Goal: Task Accomplishment & Management: Complete application form

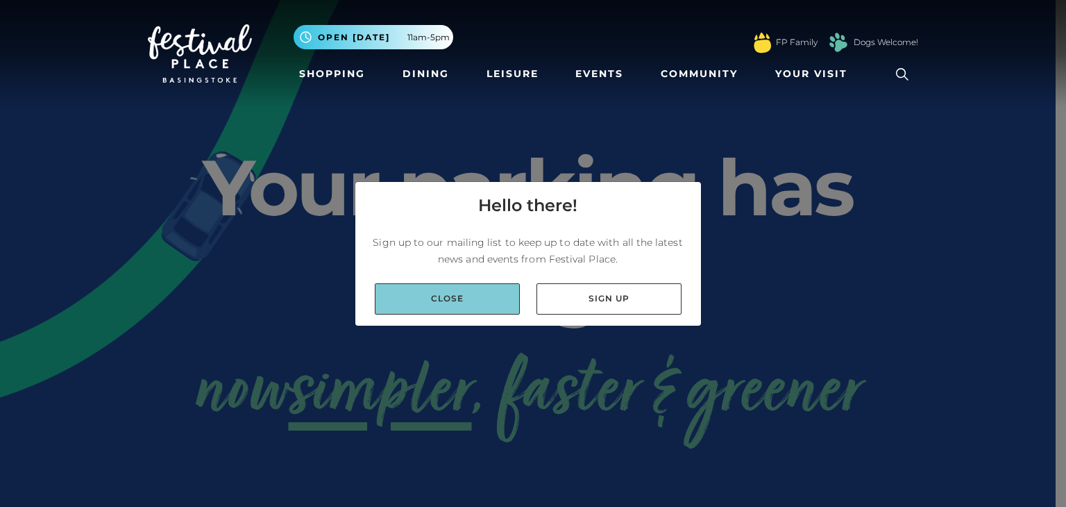
click at [464, 301] on link "Close" at bounding box center [447, 298] width 145 height 31
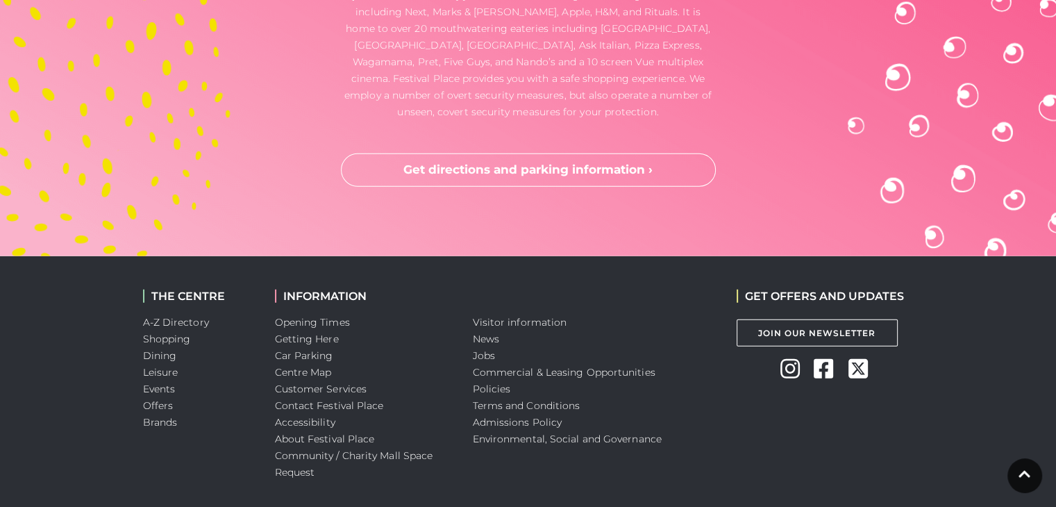
scroll to position [3783, 0]
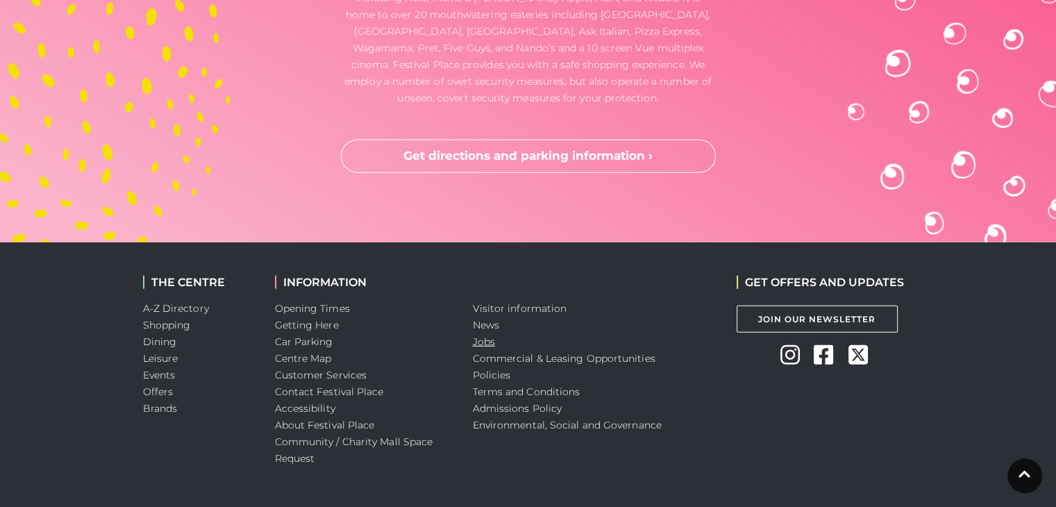
click at [477, 335] on link "Jobs" at bounding box center [484, 341] width 22 height 12
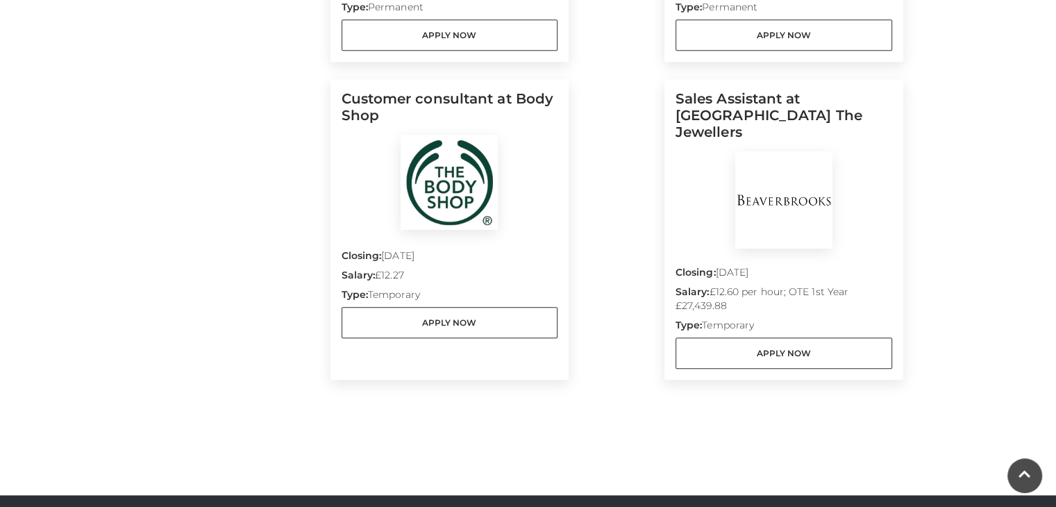
scroll to position [1257, 0]
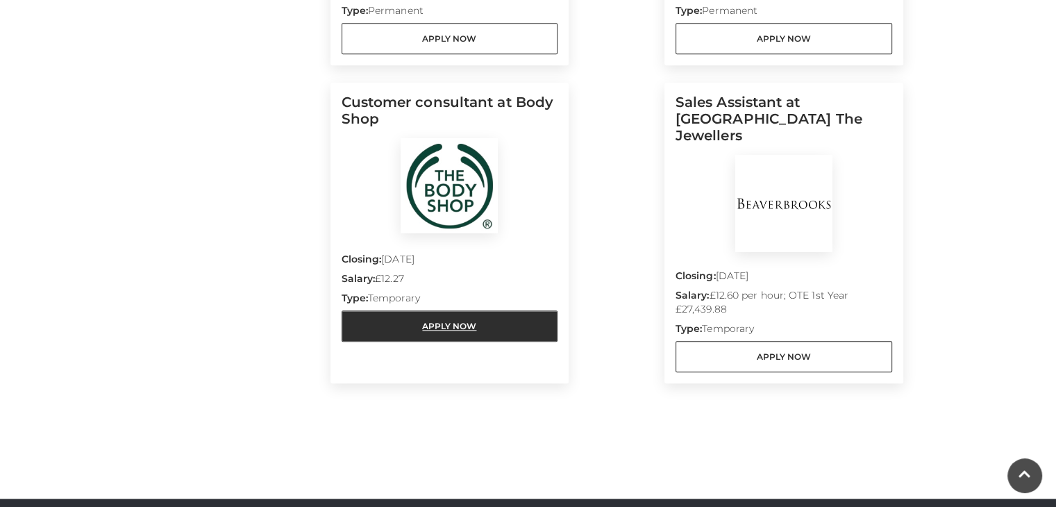
drag, startPoint x: 439, startPoint y: 323, endPoint x: 389, endPoint y: 312, distance: 51.9
click at [389, 312] on link "Apply Now" at bounding box center [449, 325] width 217 height 31
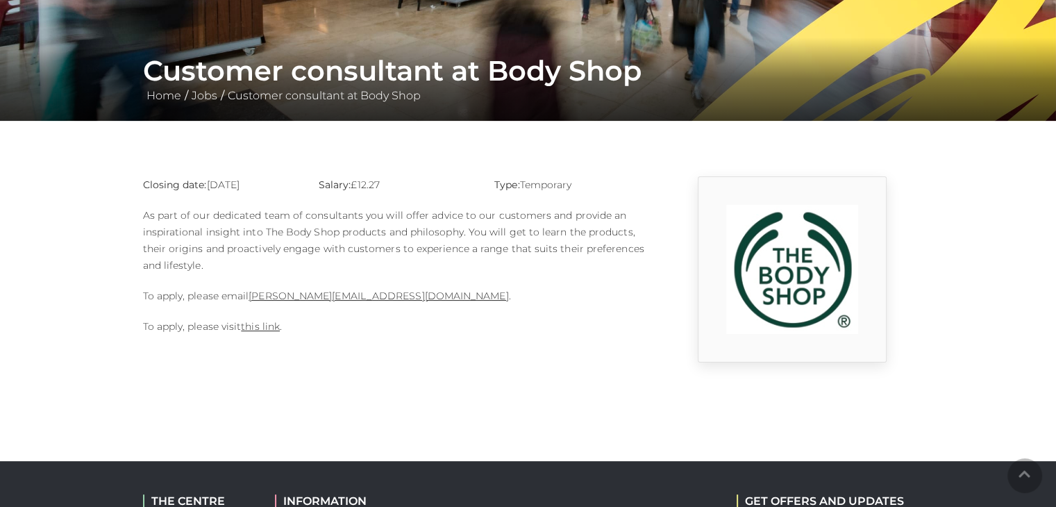
scroll to position [233, 0]
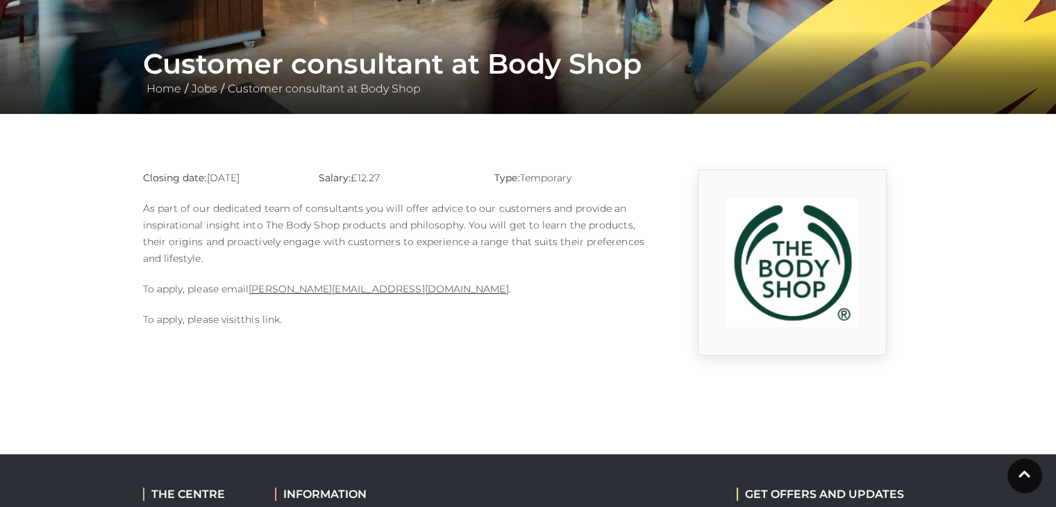
click at [266, 314] on link "this link" at bounding box center [260, 319] width 39 height 12
